Goal: Task Accomplishment & Management: Manage account settings

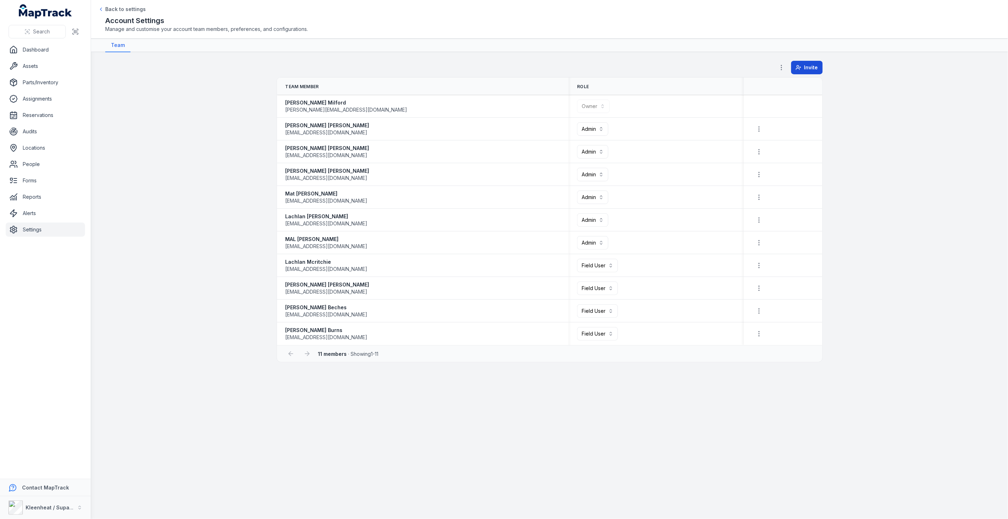
click at [812, 66] on span "Invite" at bounding box center [812, 67] width 14 height 7
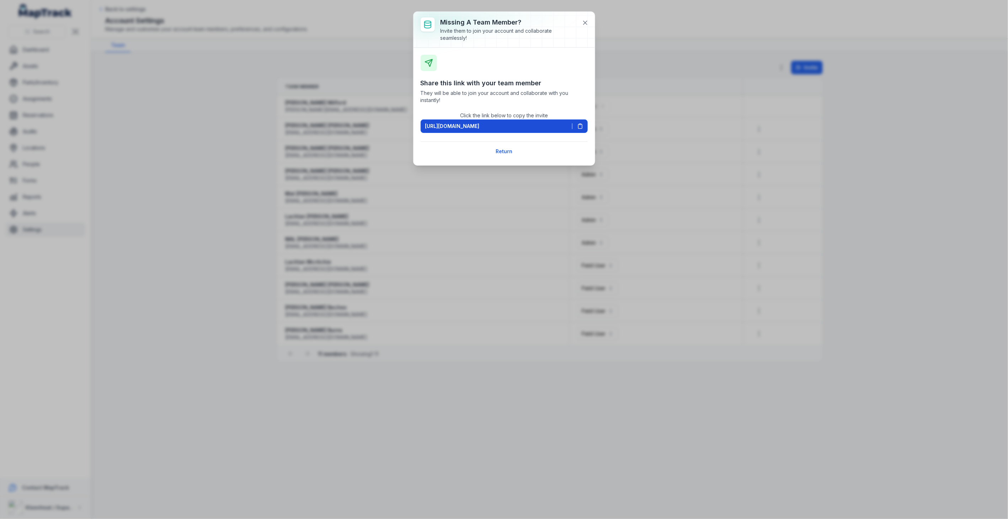
click at [480, 128] on span "[URL][DOMAIN_NAME]" at bounding box center [452, 126] width 54 height 7
click at [511, 152] on button "Return" at bounding box center [504, 152] width 26 height 14
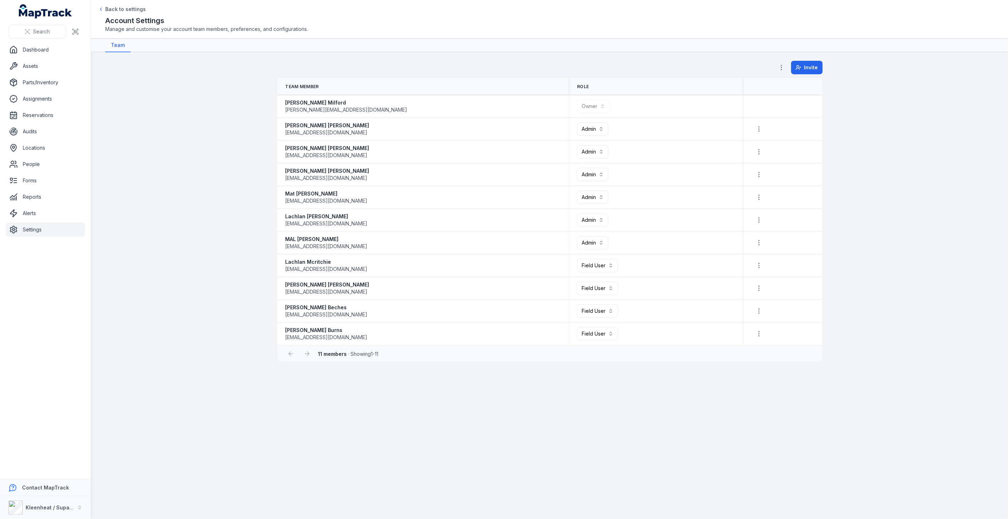
click at [781, 64] on icon "button" at bounding box center [781, 67] width 7 height 7
click at [735, 59] on main "**********" at bounding box center [549, 285] width 917 height 467
click at [32, 215] on link "Alerts" at bounding box center [45, 213] width 79 height 14
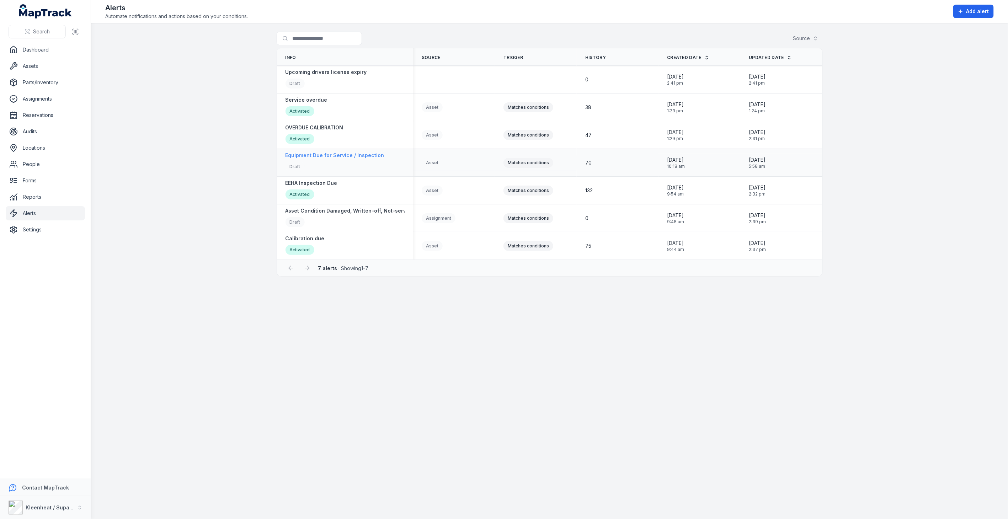
click at [334, 158] on strong "Equipment Due for Service / Inspection" at bounding box center [335, 155] width 99 height 7
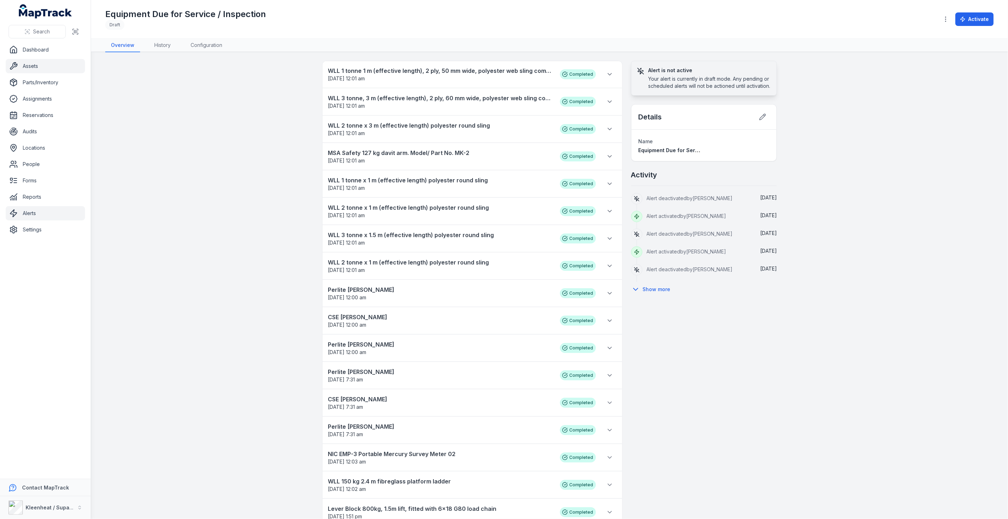
click at [33, 67] on link "Assets" at bounding box center [45, 66] width 79 height 14
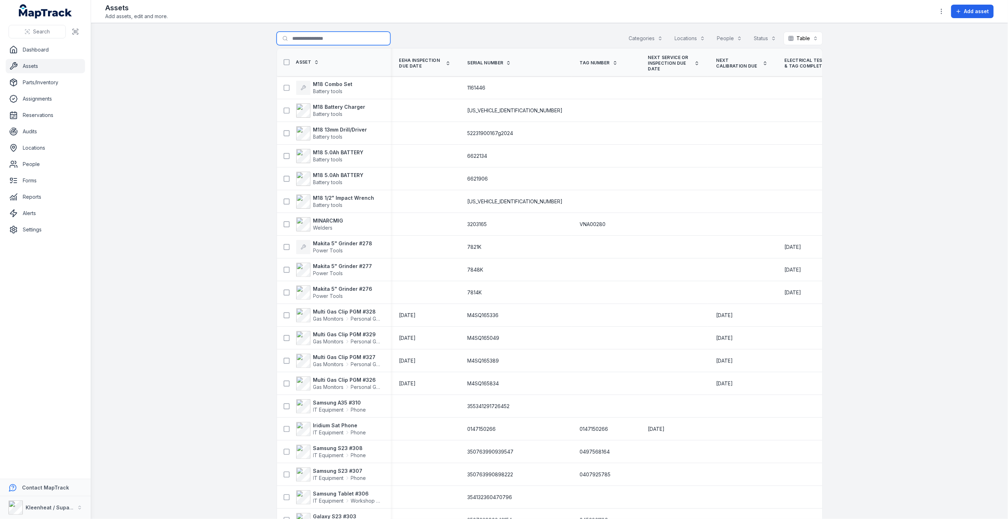
click at [334, 38] on input "Search for assets" at bounding box center [334, 39] width 114 height 14
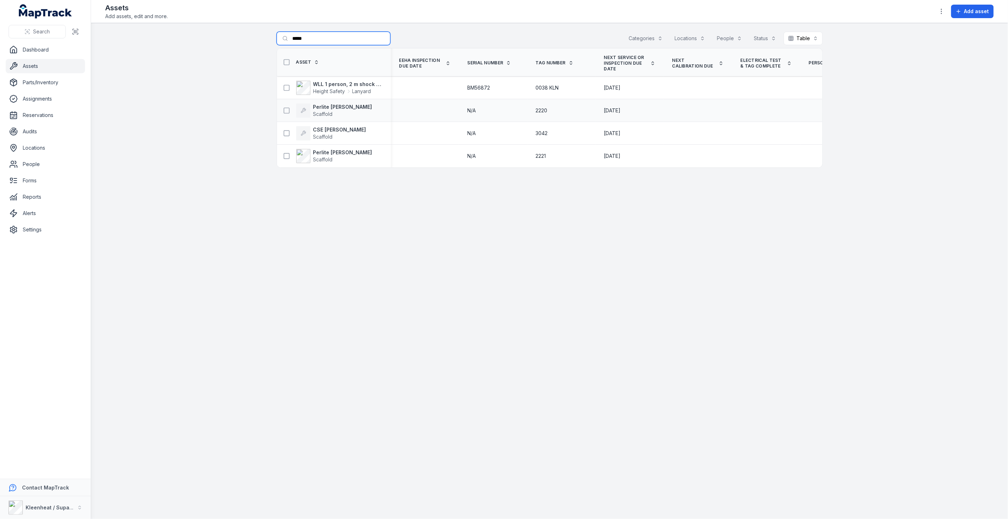
type input "*****"
click at [363, 112] on div "Perlite [PERSON_NAME]" at bounding box center [331, 111] width 102 height 14
click at [331, 108] on strong "Perlite [PERSON_NAME]" at bounding box center [342, 107] width 59 height 7
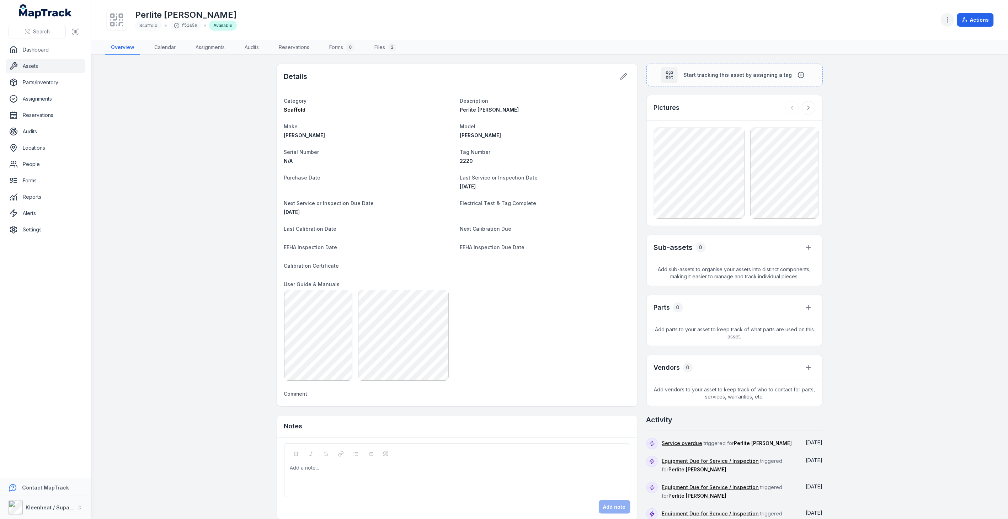
click at [950, 20] on icon "button" at bounding box center [947, 19] width 7 height 7
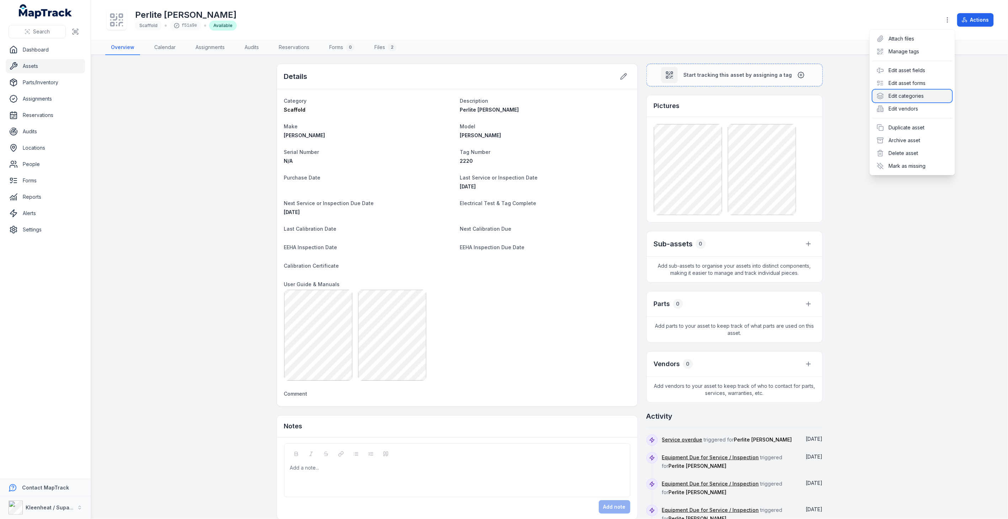
click at [913, 98] on div "Edit categories" at bounding box center [913, 96] width 80 height 13
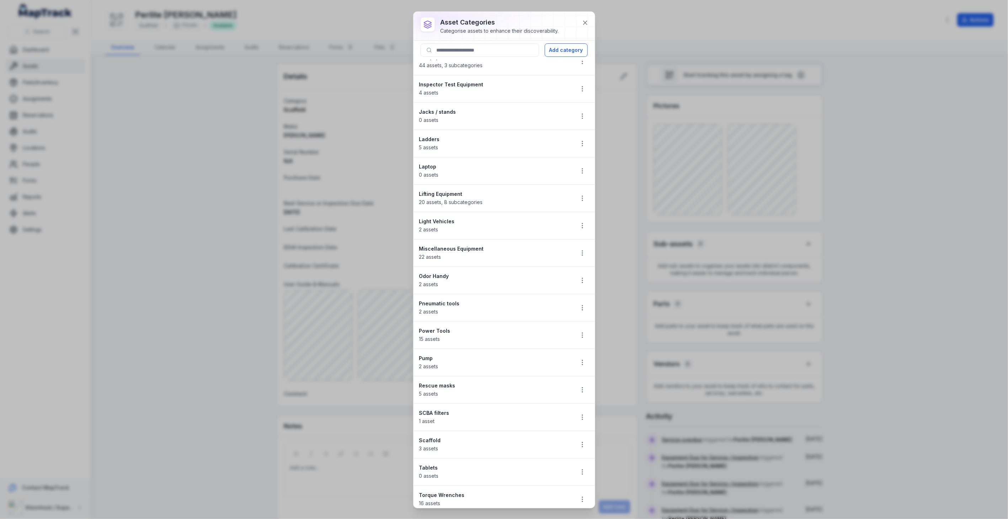
scroll to position [435, 0]
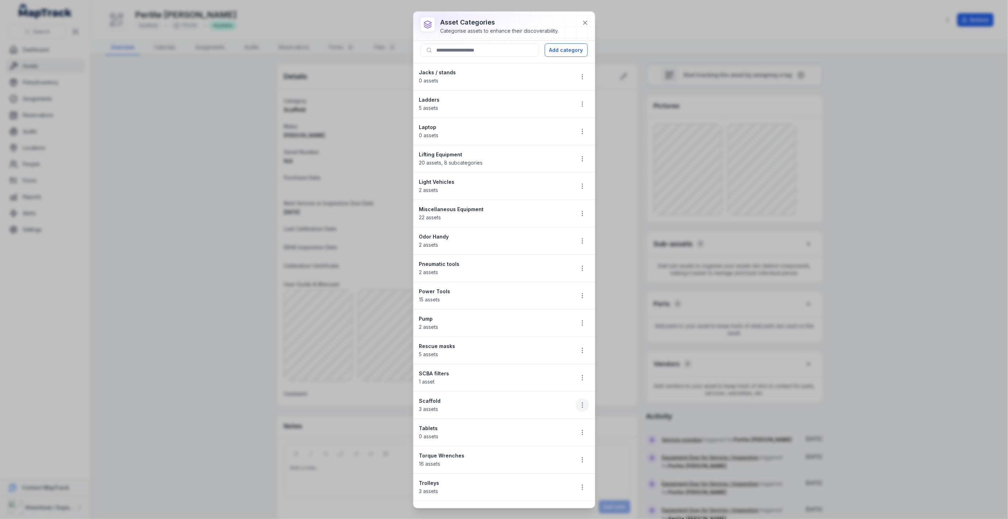
click at [579, 407] on icon "button" at bounding box center [582, 405] width 7 height 7
click at [516, 425] on div "Edit" at bounding box center [541, 426] width 80 height 13
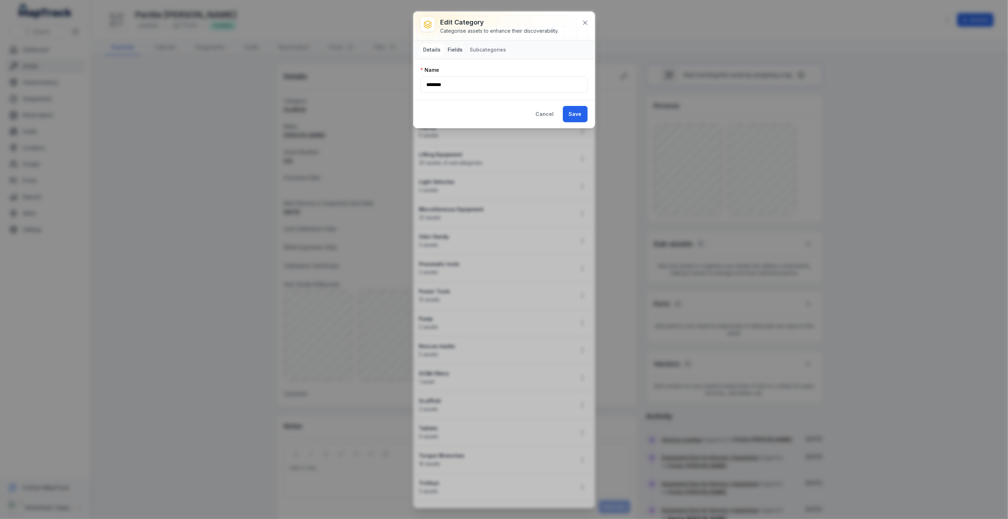
click at [455, 49] on button "Fields" at bounding box center [455, 49] width 21 height 13
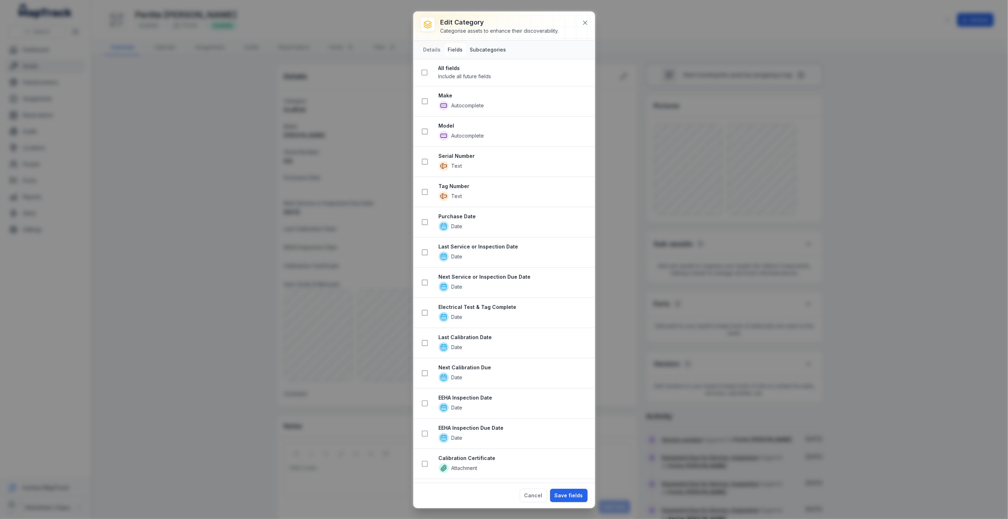
click at [495, 52] on button "Subcategories" at bounding box center [488, 49] width 42 height 13
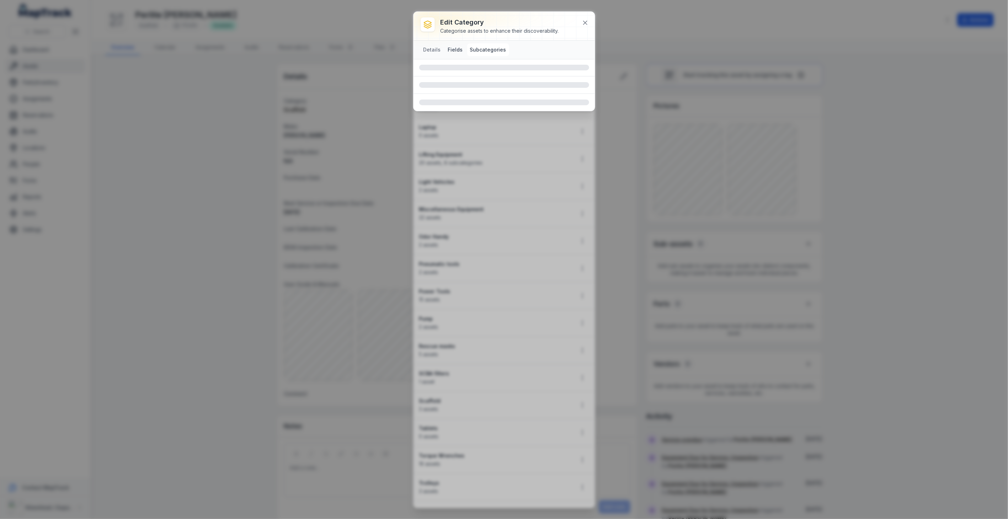
click at [451, 48] on button "Fields" at bounding box center [455, 49] width 21 height 13
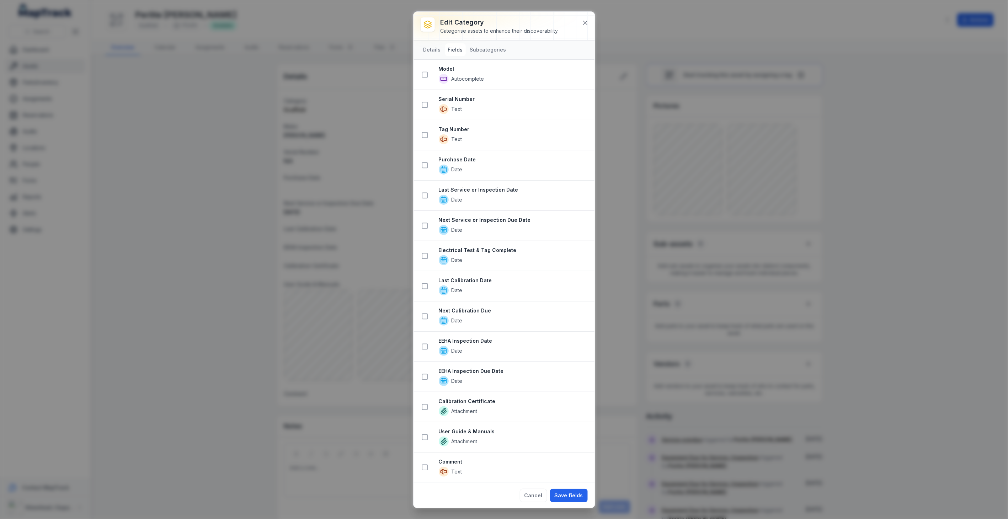
scroll to position [0, 0]
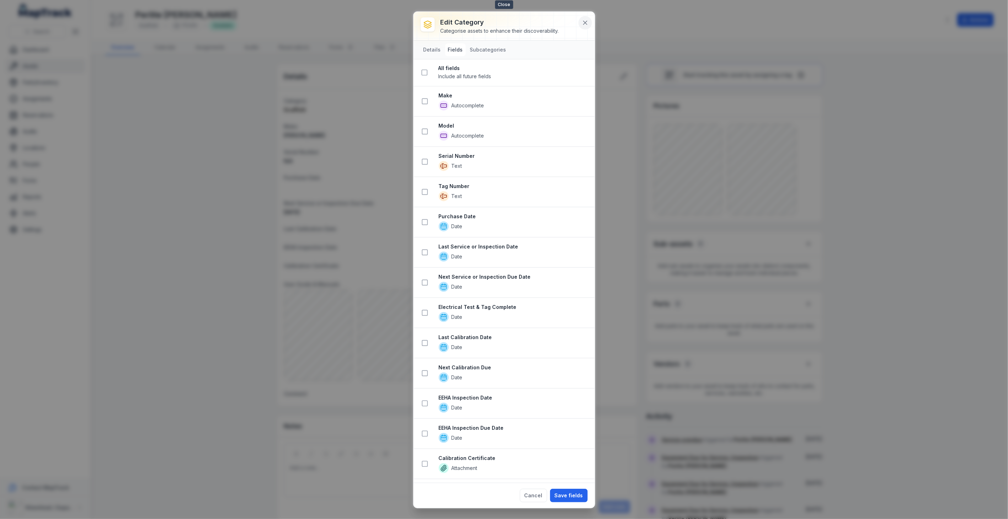
click at [584, 24] on icon at bounding box center [586, 23] width 4 height 4
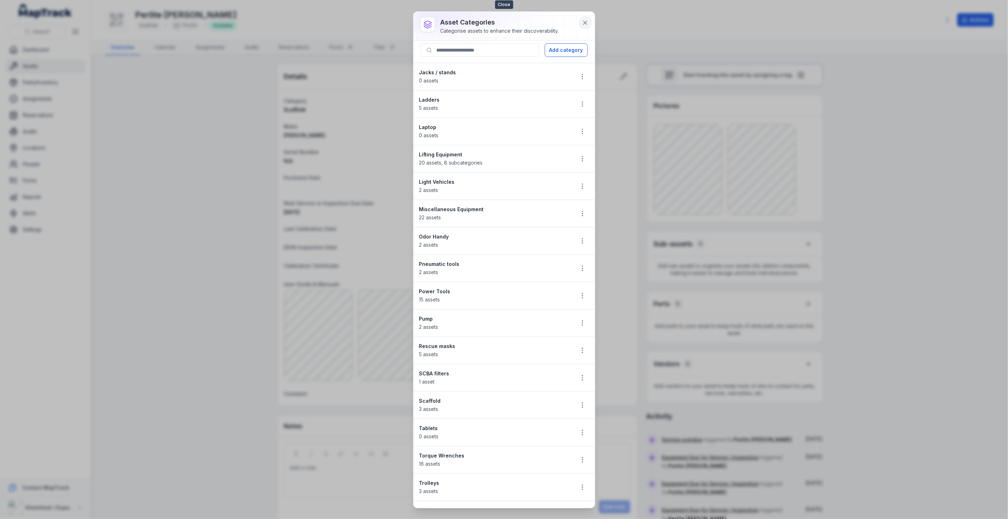
click at [584, 26] on button at bounding box center [586, 23] width 14 height 14
